Goal: Complete application form

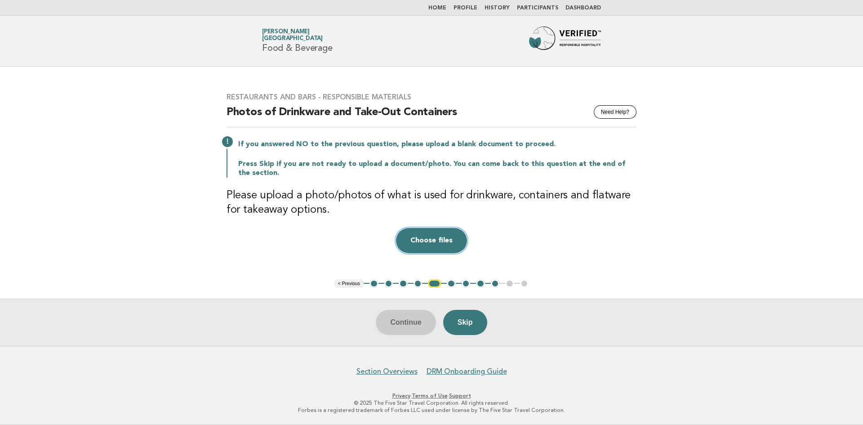
click at [435, 238] on button "Choose files" at bounding box center [431, 240] width 71 height 25
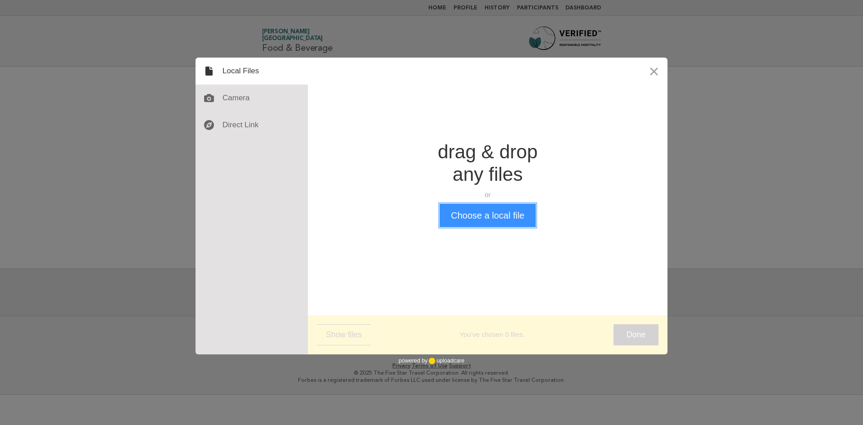
click at [481, 222] on button "Choose a local file" at bounding box center [487, 215] width 96 height 23
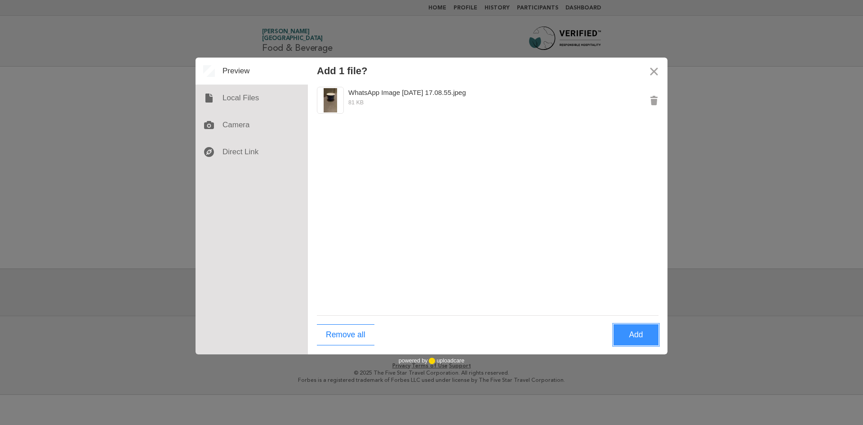
click at [631, 337] on button "Add" at bounding box center [635, 334] width 45 height 21
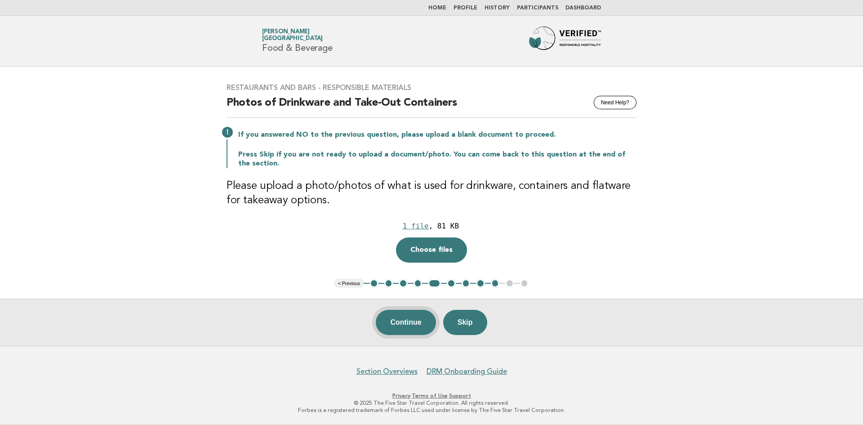
click at [416, 321] on button "Continue" at bounding box center [406, 322] width 60 height 25
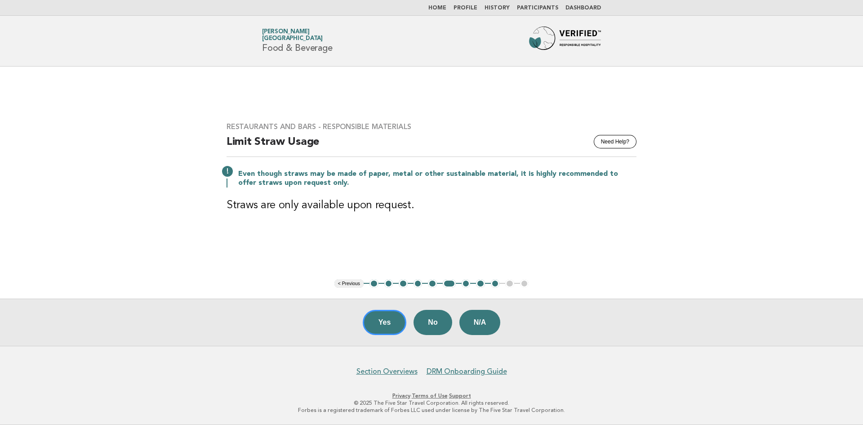
click at [468, 281] on button "7" at bounding box center [465, 283] width 9 height 9
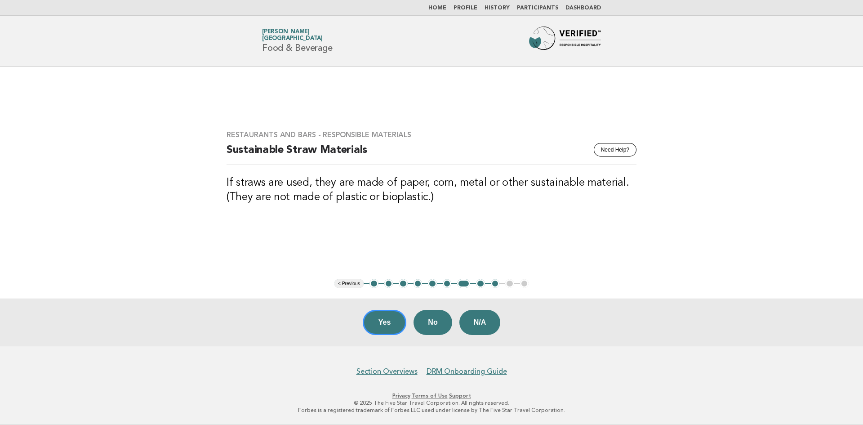
click at [481, 285] on button "8" at bounding box center [480, 283] width 9 height 9
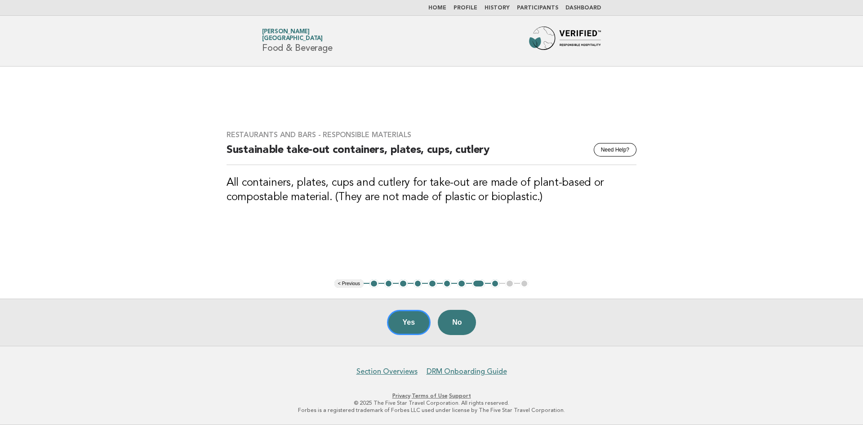
click at [495, 283] on button "9" at bounding box center [495, 283] width 9 height 9
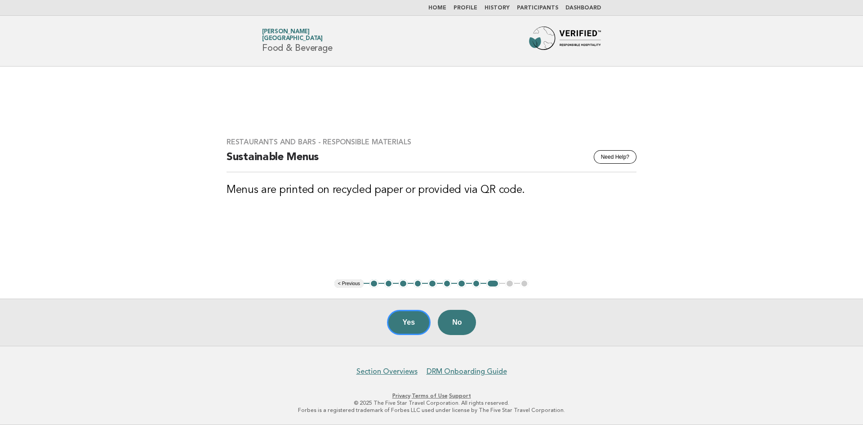
click at [415, 320] on button "Yes" at bounding box center [409, 322] width 44 height 25
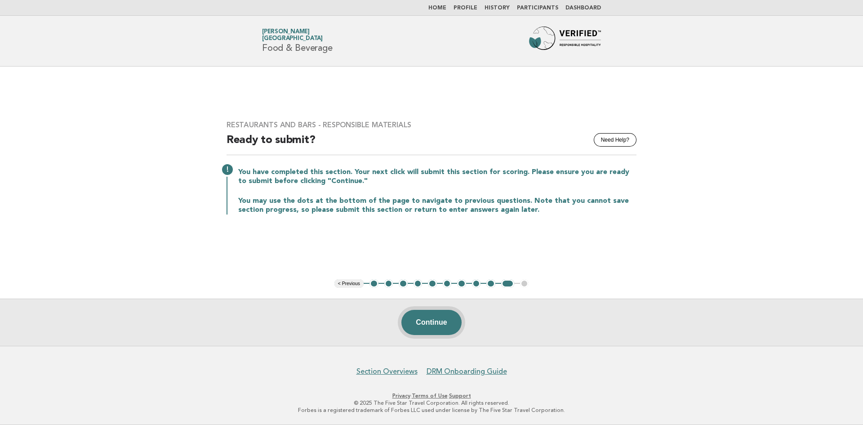
click at [426, 319] on button "Continue" at bounding box center [431, 322] width 60 height 25
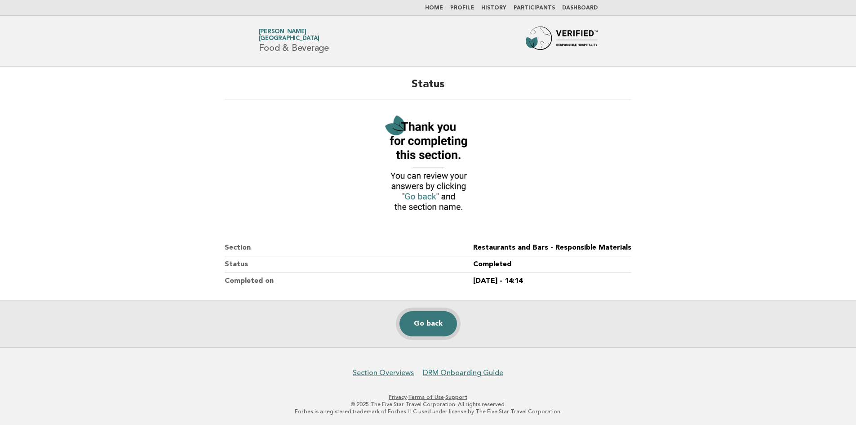
click at [420, 327] on link "Go back" at bounding box center [428, 323] width 58 height 25
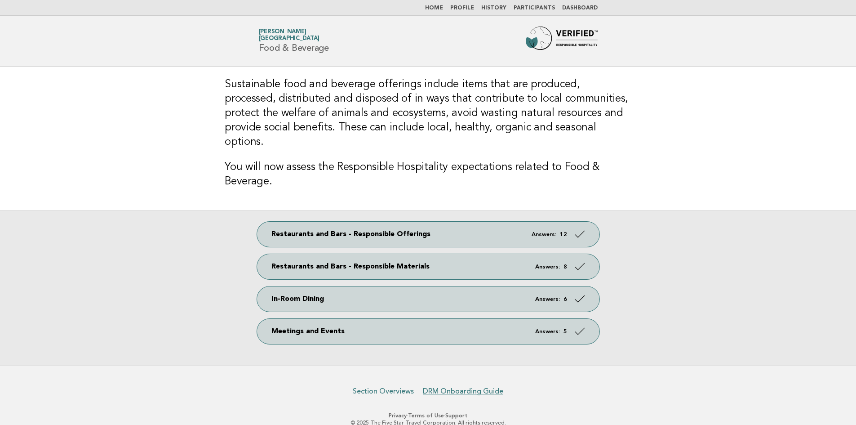
click at [389, 386] on link "Section Overviews" at bounding box center [383, 390] width 61 height 9
click at [443, 6] on link "Home" at bounding box center [434, 7] width 18 height 5
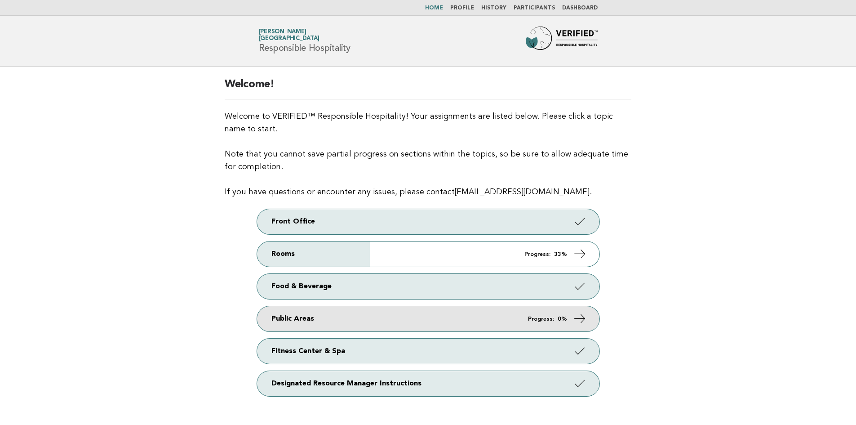
click at [582, 320] on icon at bounding box center [579, 318] width 13 height 13
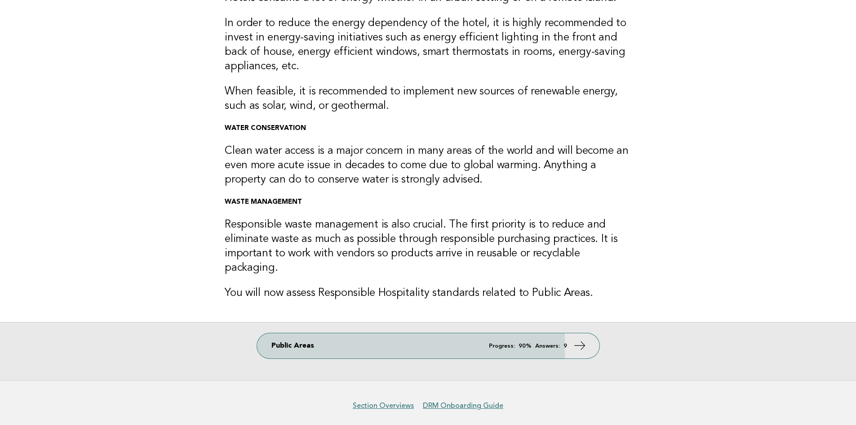
scroll to position [107, 0]
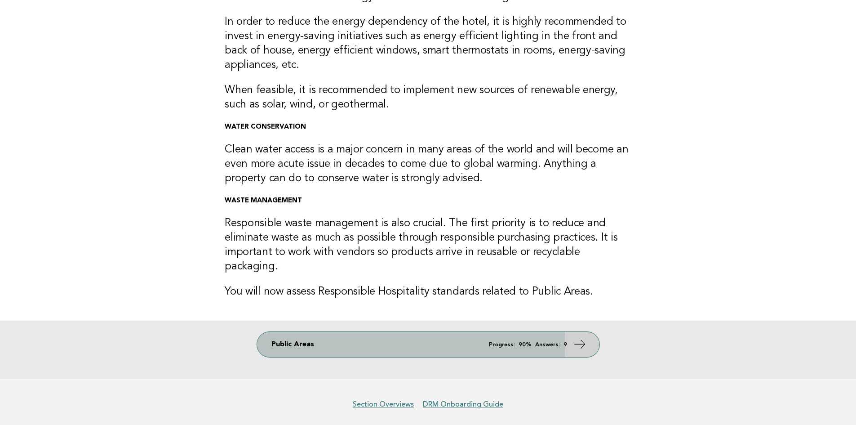
click at [581, 337] on icon at bounding box center [579, 343] width 13 height 13
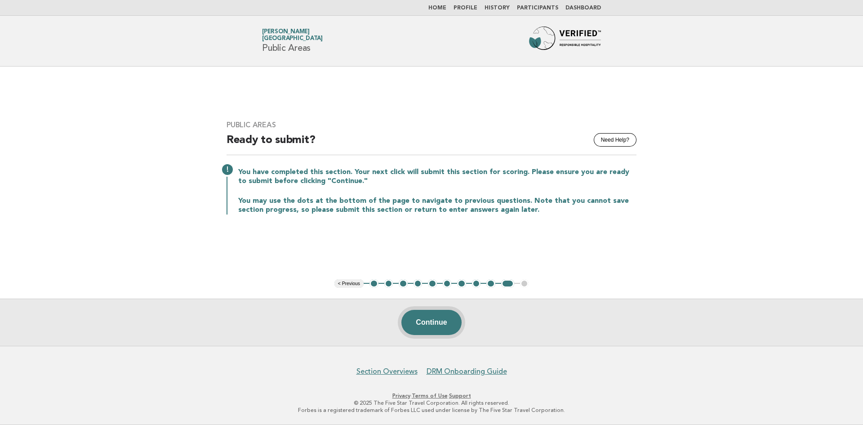
click at [433, 324] on button "Continue" at bounding box center [431, 322] width 60 height 25
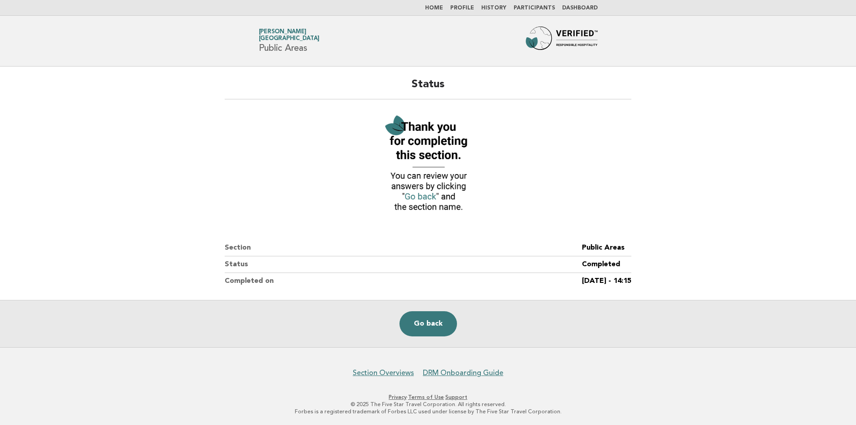
click at [442, 8] on link "Home" at bounding box center [434, 7] width 18 height 5
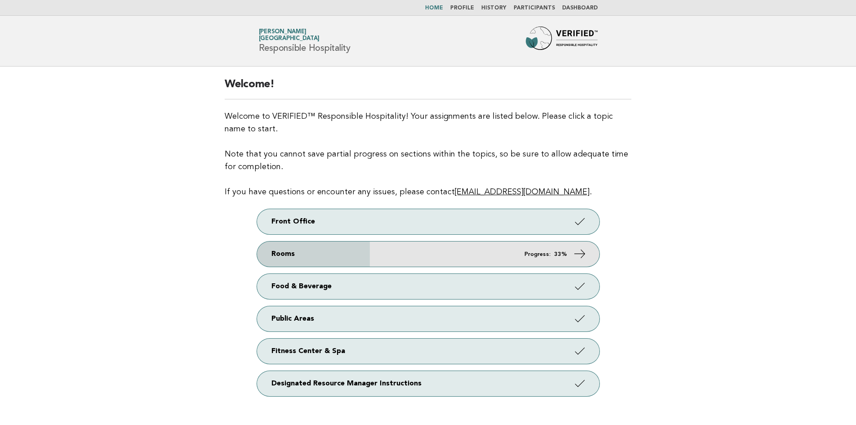
click at [580, 253] on icon at bounding box center [579, 253] width 13 height 13
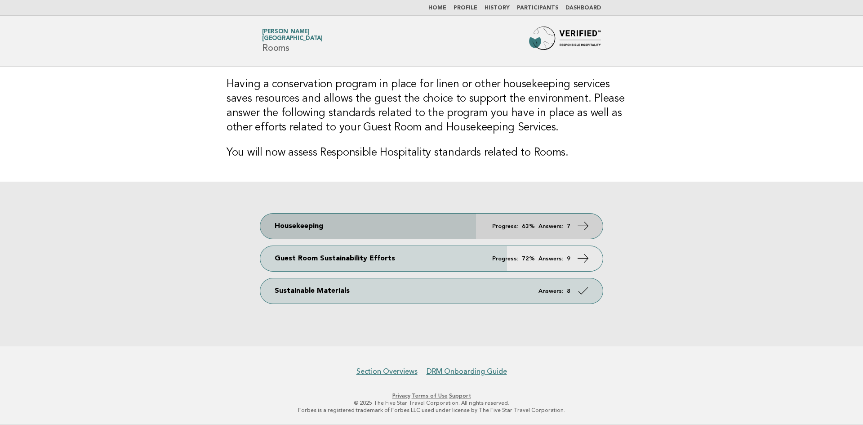
click at [583, 225] on icon at bounding box center [582, 225] width 13 height 13
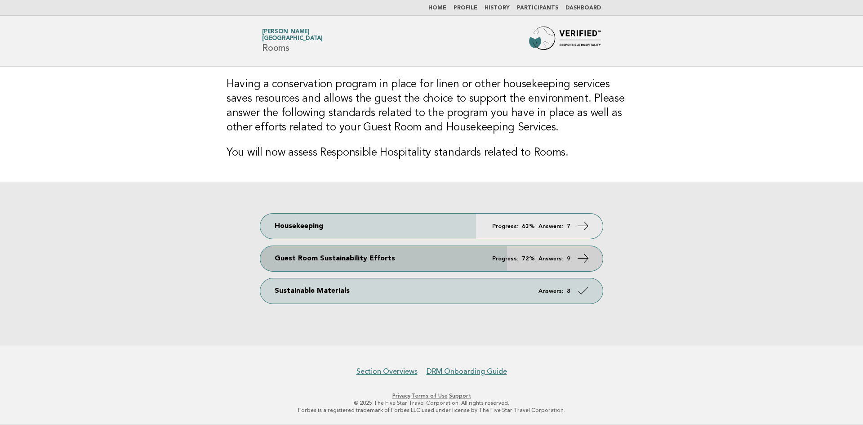
click at [582, 258] on icon at bounding box center [582, 258] width 13 height 13
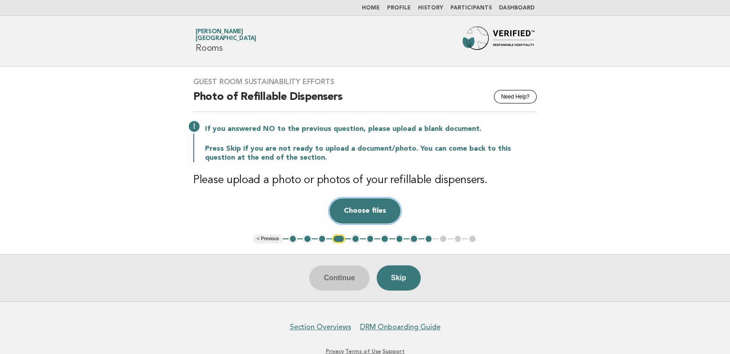
click at [374, 211] on button "Choose files" at bounding box center [364, 210] width 71 height 25
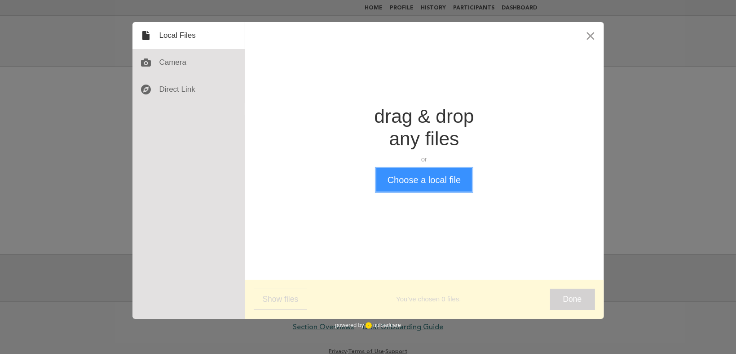
click at [424, 183] on button "Choose a local file" at bounding box center [424, 179] width 96 height 23
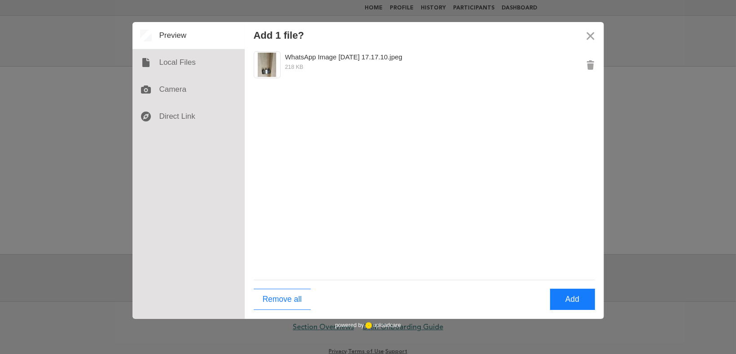
click at [454, 164] on div "WhatsApp Image 2025-08-29 at 17.17.10.jpeg 218 KB" at bounding box center [424, 164] width 359 height 230
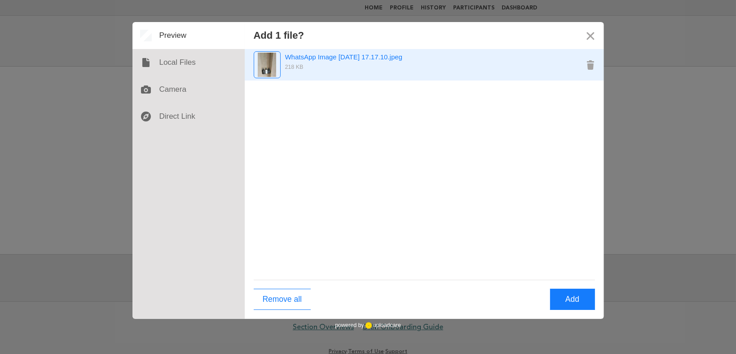
click at [347, 77] on div "WhatsApp Image 2025-08-29 at 17.17.10.jpeg 218 KB" at bounding box center [415, 64] width 323 height 27
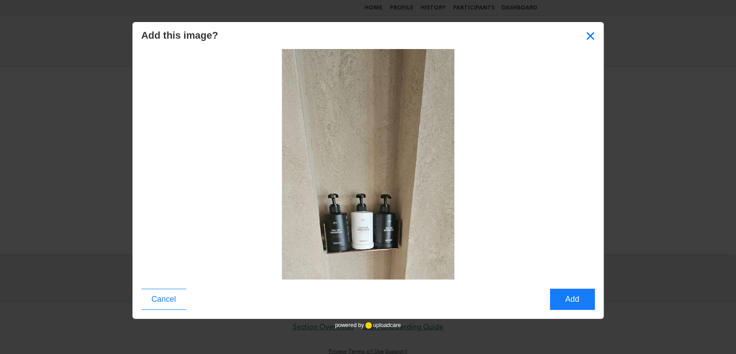
click at [595, 37] on button "Close" at bounding box center [590, 35] width 27 height 27
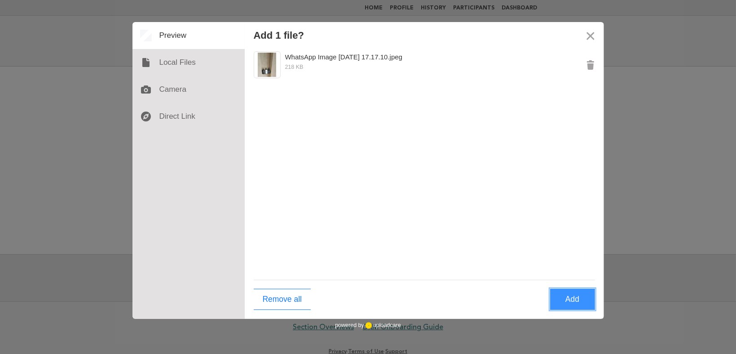
click at [582, 299] on button "Add" at bounding box center [572, 298] width 45 height 21
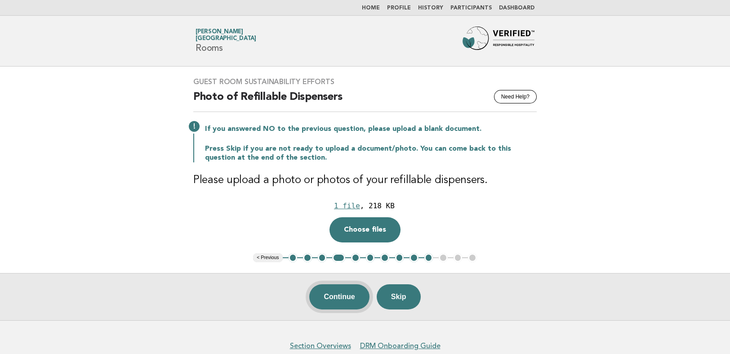
click at [345, 296] on button "Continue" at bounding box center [339, 296] width 60 height 25
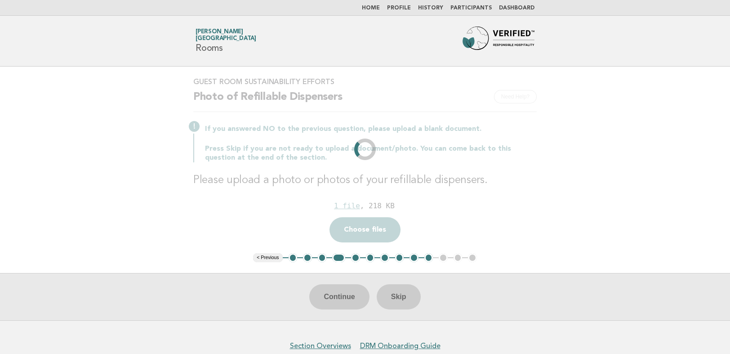
click at [618, 202] on main "Guest Room Sustainability Efforts Need Help? Photo of Refillable Dispensers If …" at bounding box center [365, 192] width 730 height 253
click at [586, 207] on main "Guest Room Sustainability Efforts Need Help? Photo of Refillable Dispensers If …" at bounding box center [365, 192] width 730 height 253
click at [601, 215] on main "Guest Room Sustainability Efforts Need Help? Photo of Refillable Dispensers If …" at bounding box center [365, 192] width 730 height 253
click at [658, 139] on main "Guest Room Sustainability Efforts Need Help? Photo of Refillable Dispensers If …" at bounding box center [365, 192] width 730 height 253
click at [106, 168] on main "Guest Room Sustainability Efforts Need Help? Photo of Refillable Dispensers If …" at bounding box center [365, 192] width 730 height 253
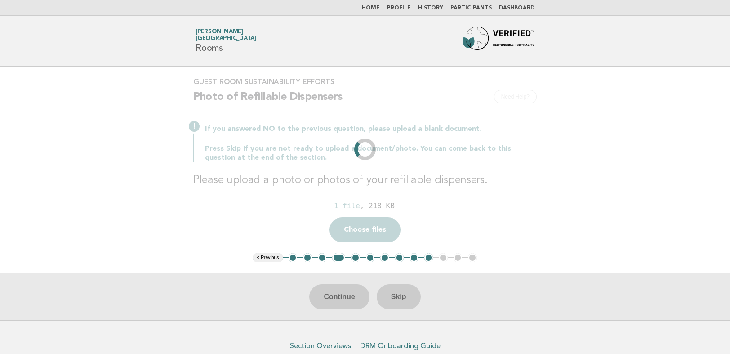
click at [150, 175] on main "Guest Room Sustainability Efforts Need Help? Photo of Refillable Dispensers If …" at bounding box center [365, 192] width 730 height 253
click at [584, 151] on main "Guest Room Sustainability Efforts Need Help? Photo of Refillable Dispensers If …" at bounding box center [365, 192] width 730 height 253
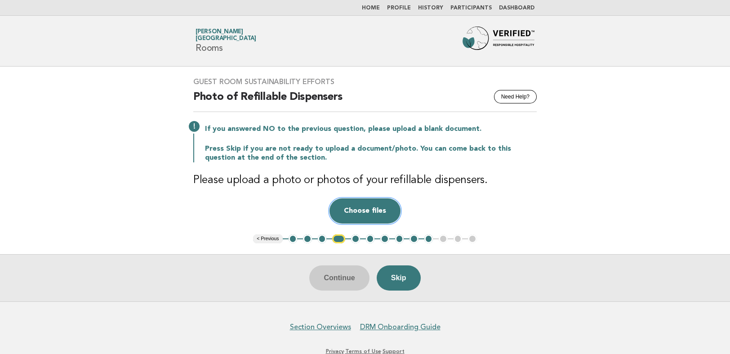
click at [366, 210] on button "Choose files" at bounding box center [364, 210] width 71 height 25
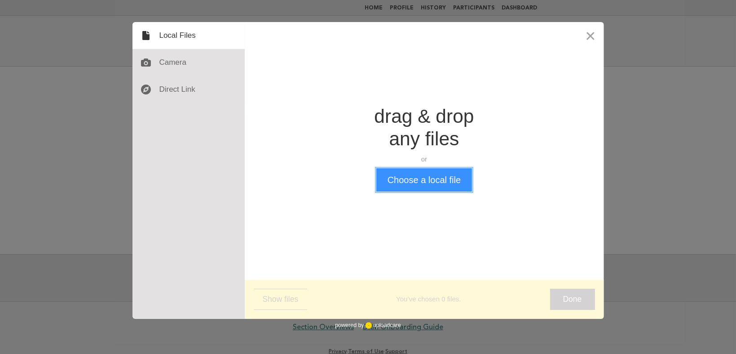
click at [424, 184] on button "Choose a local file" at bounding box center [424, 179] width 96 height 23
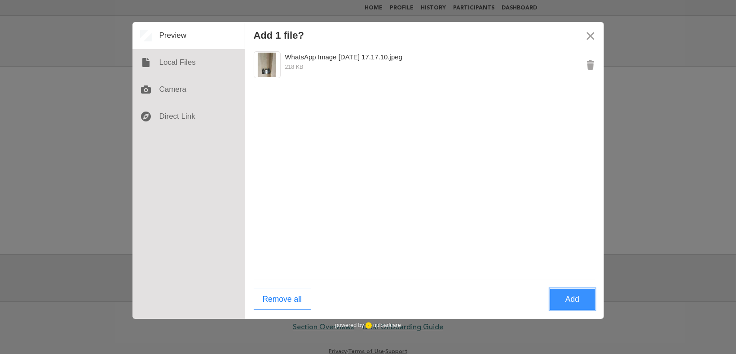
click at [576, 300] on button "Add" at bounding box center [572, 298] width 45 height 21
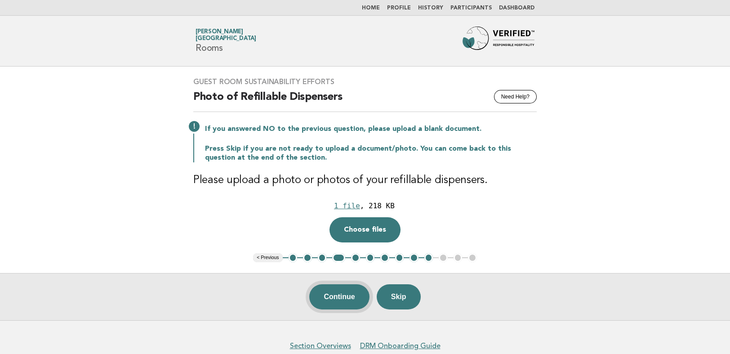
click at [336, 297] on button "Continue" at bounding box center [339, 296] width 60 height 25
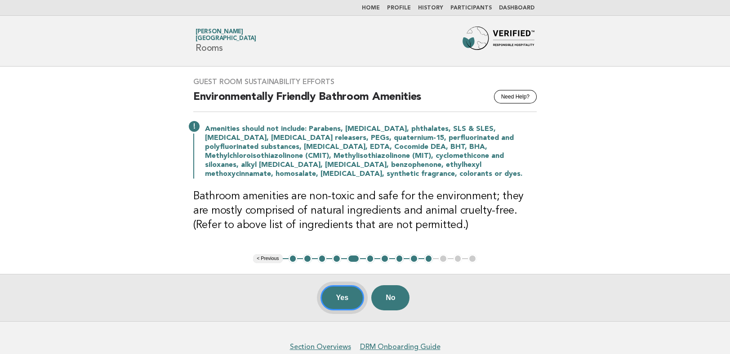
click at [343, 298] on button "Yes" at bounding box center [342, 297] width 44 height 25
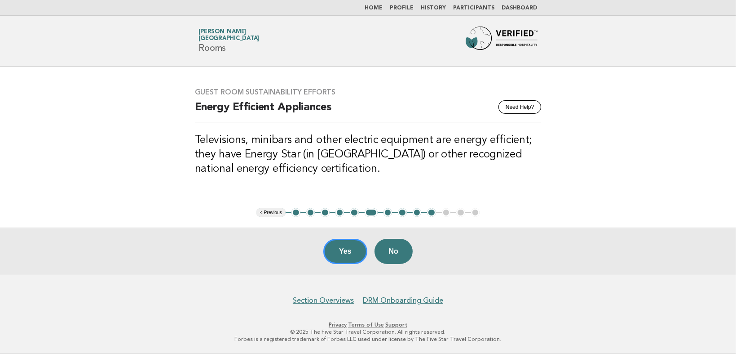
click at [431, 212] on button "10" at bounding box center [431, 212] width 9 height 9
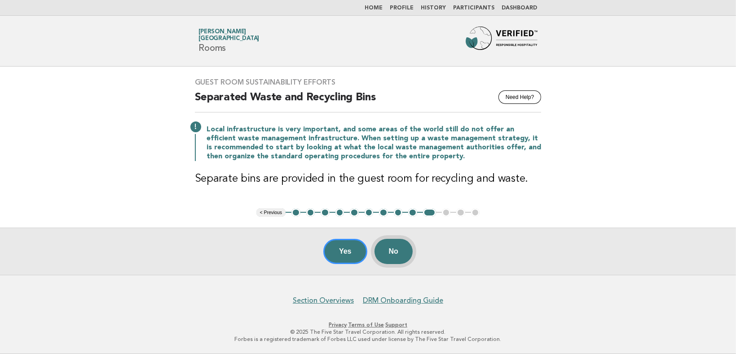
click at [399, 254] on button "No" at bounding box center [394, 251] width 38 height 25
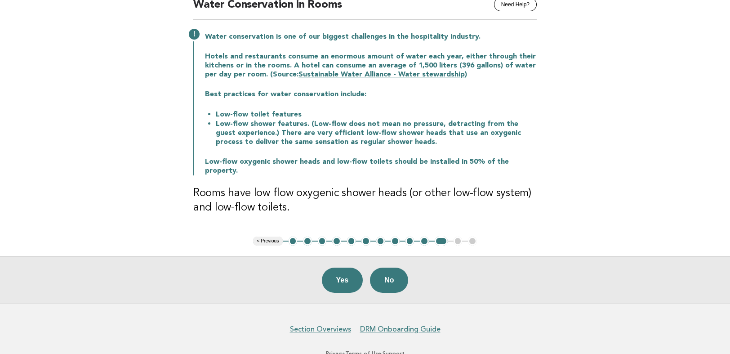
scroll to position [93, 0]
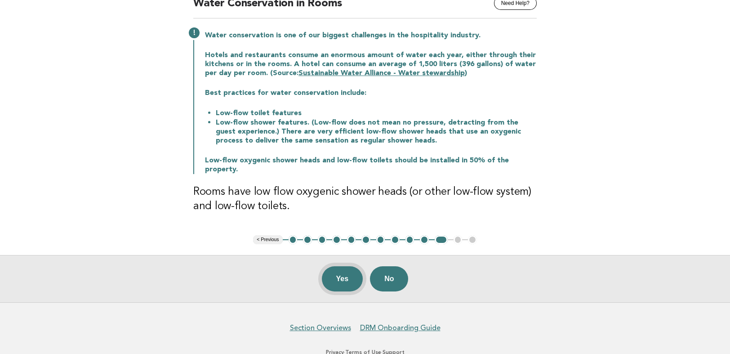
click at [346, 269] on button "Yes" at bounding box center [342, 278] width 41 height 25
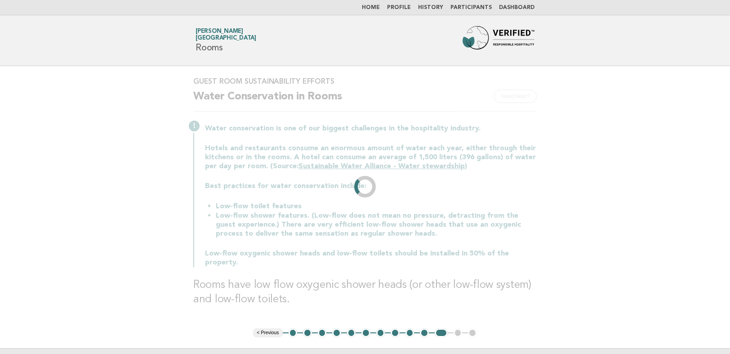
scroll to position [0, 0]
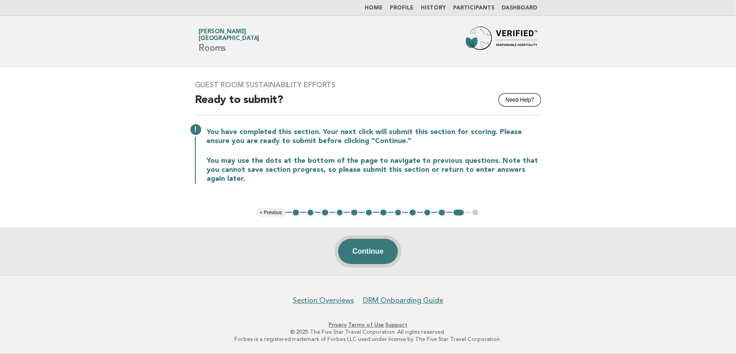
click at [382, 249] on button "Continue" at bounding box center [368, 251] width 60 height 25
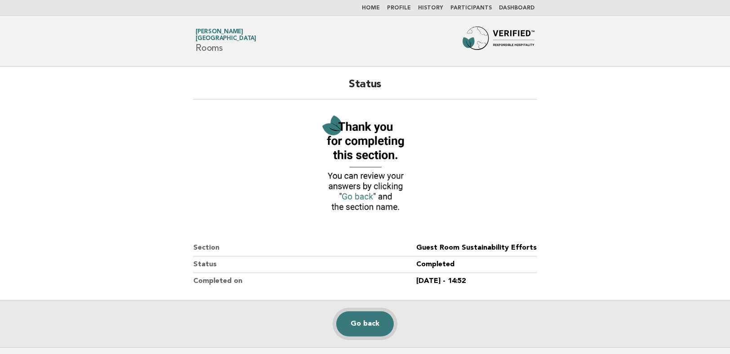
click at [375, 326] on link "Go back" at bounding box center [365, 323] width 58 height 25
